Goal: Complete application form: Complete application form

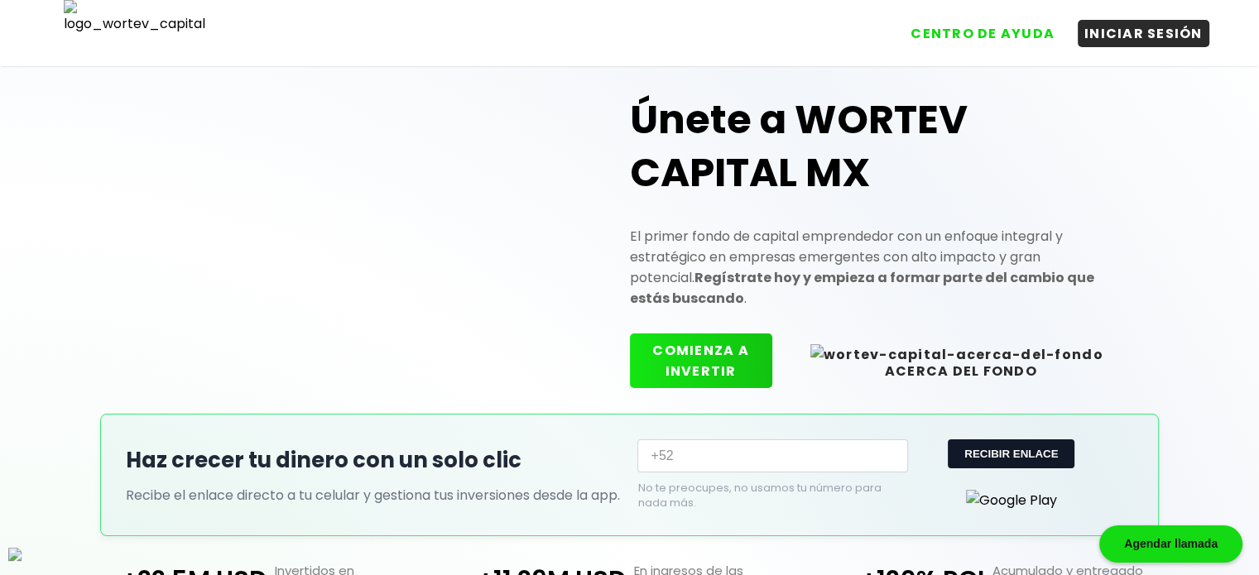
drag, startPoint x: 335, startPoint y: 295, endPoint x: 0, endPoint y: 322, distance: 336.2
click at [264, 339] on div "Únete a WORTEV CAPITAL MX El primer fondo de capital emprendedor con un enfoque…" at bounding box center [629, 227] width 1007 height 372
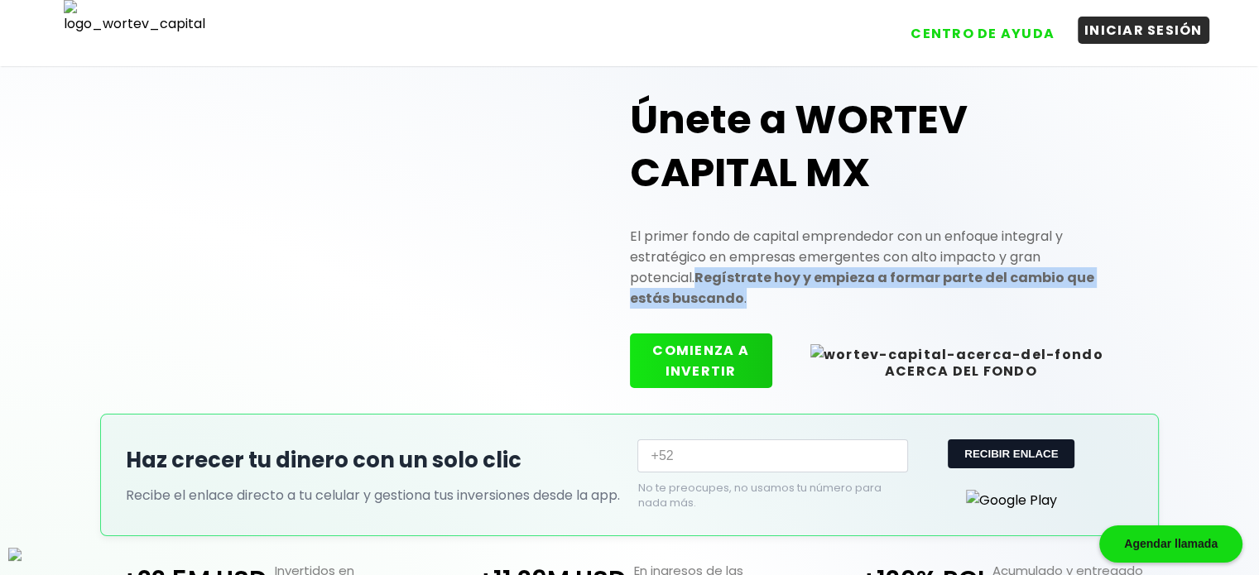
click at [1162, 36] on button "INICIAR SESIÓN" at bounding box center [1143, 30] width 132 height 27
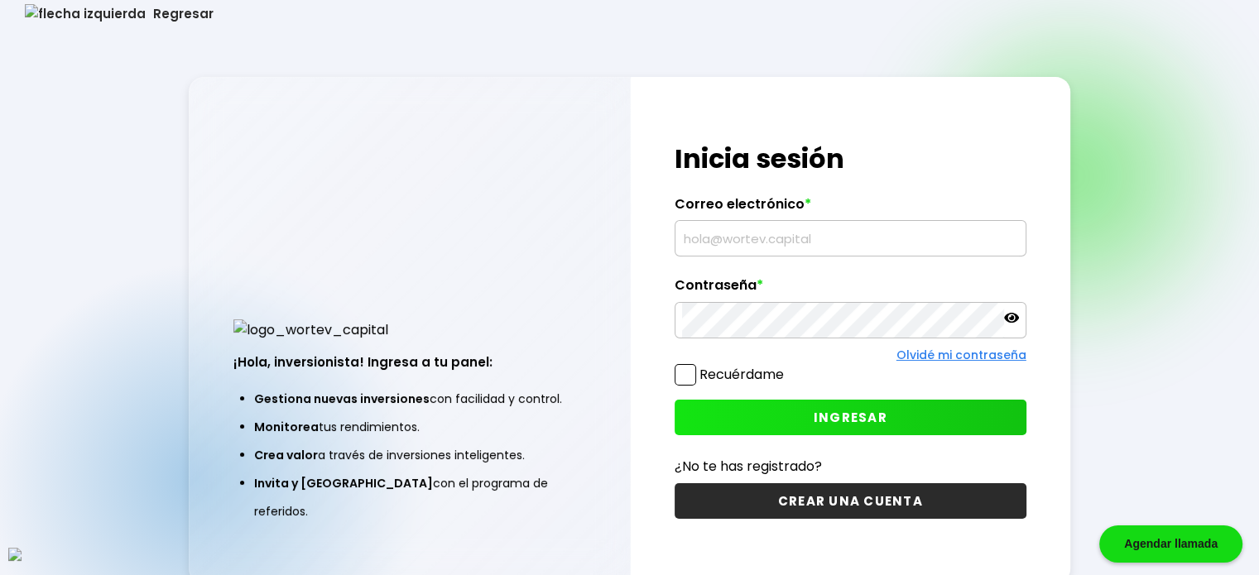
click at [748, 243] on input "text" at bounding box center [850, 238] width 337 height 35
type input "[EMAIL_ADDRESS][DOMAIN_NAME]"
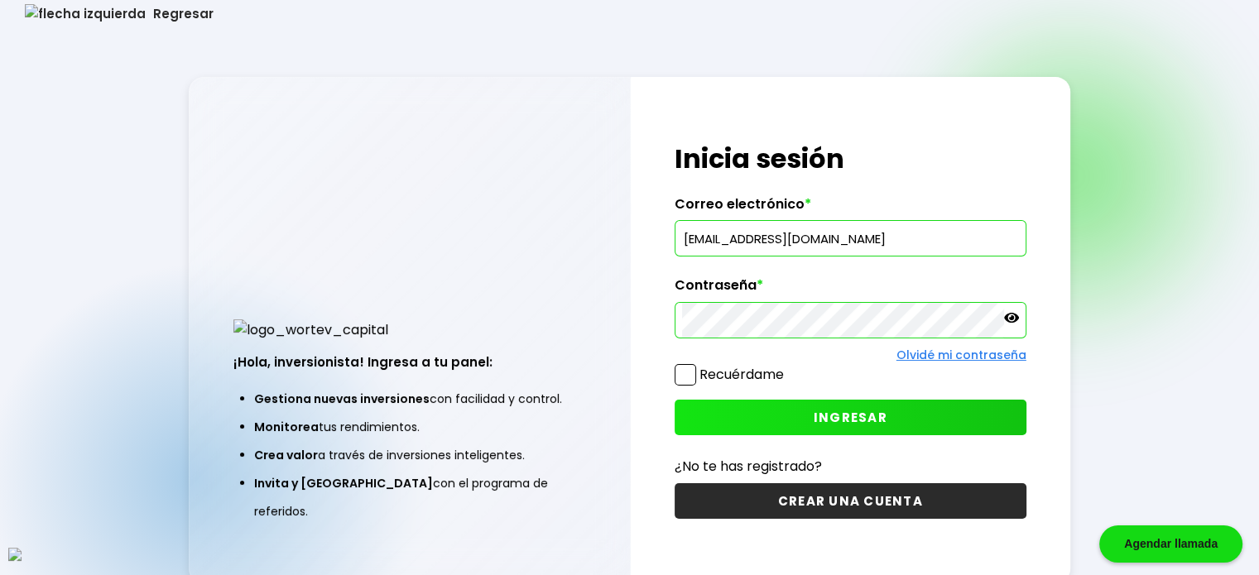
click at [691, 379] on span at bounding box center [685, 375] width 22 height 22
click at [787, 367] on input "Recuérdame" at bounding box center [787, 367] width 0 height 0
click at [850, 418] on span "INGRESAR" at bounding box center [850, 417] width 74 height 17
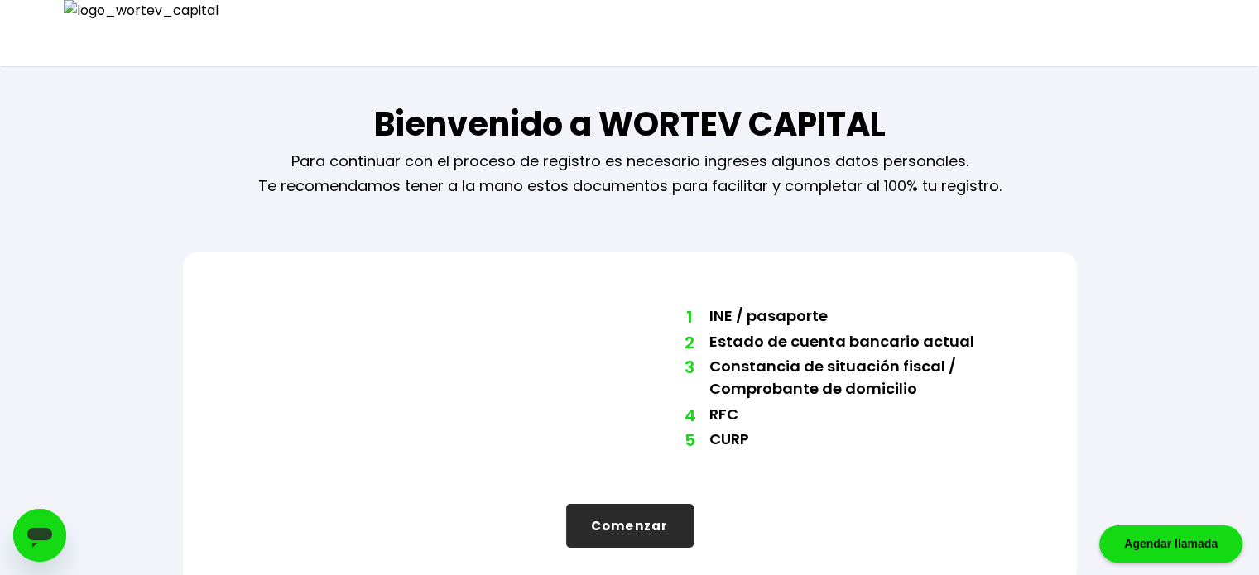
click at [647, 522] on button "Comenzar" at bounding box center [629, 526] width 127 height 44
